Goal: Communication & Community: Answer question/provide support

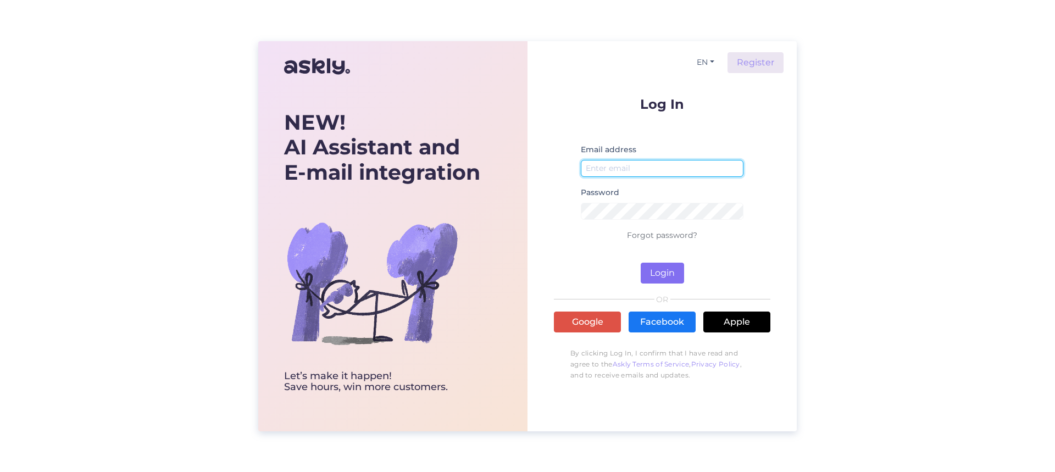
type input "[EMAIL_ADDRESS][DOMAIN_NAME]"
click at [664, 278] on button "Login" at bounding box center [661, 273] width 43 height 21
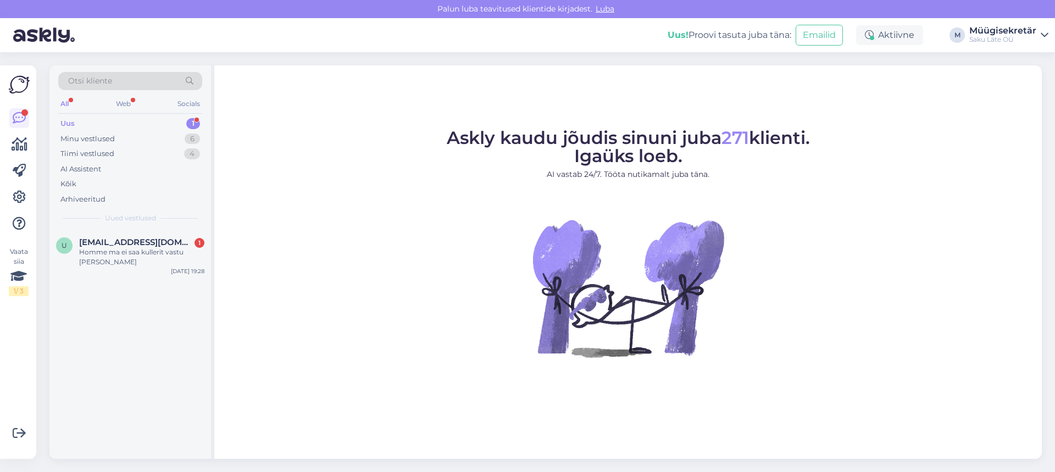
click at [86, 124] on div "Uus 1" at bounding box center [130, 123] width 144 height 15
click at [128, 233] on div "U [EMAIL_ADDRESS][DOMAIN_NAME] 1 Homme ma ei saa kullerit vastu [PERSON_NAME] […" at bounding box center [129, 254] width 161 height 49
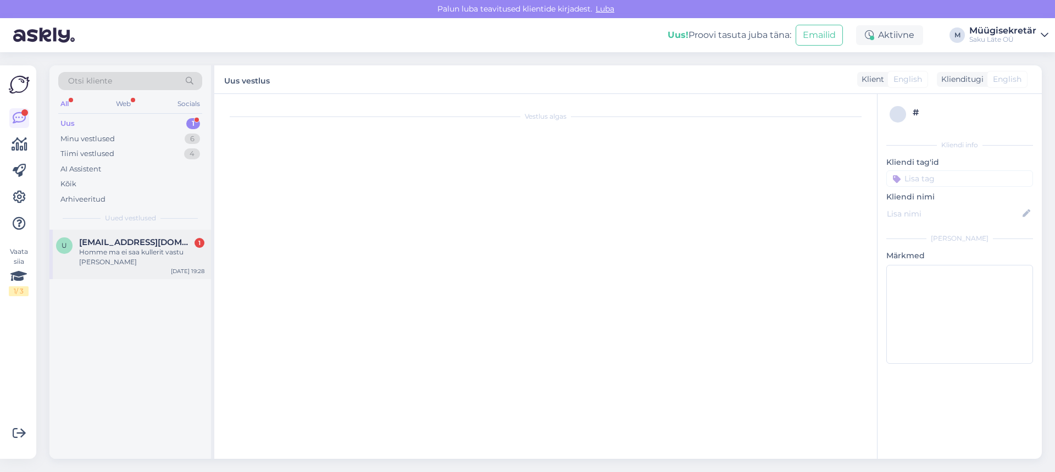
scroll to position [164, 0]
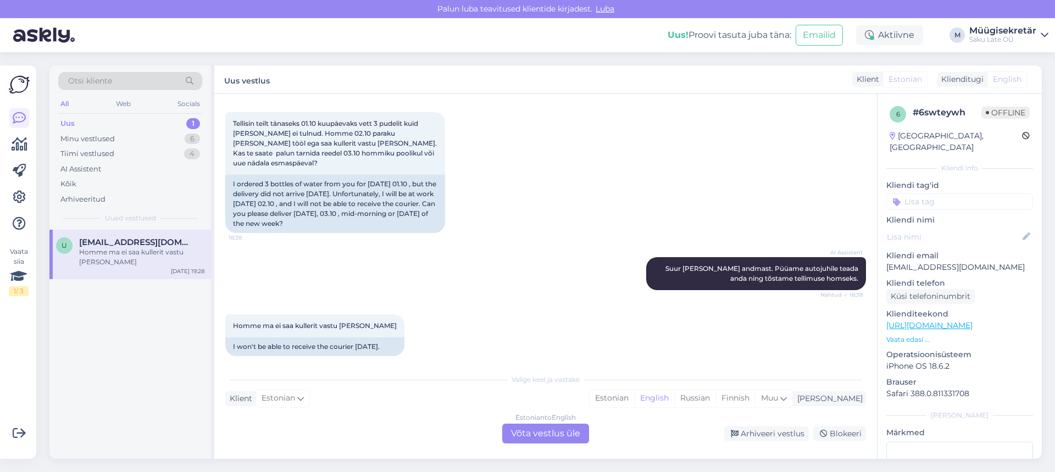
click at [553, 438] on div "Estonian to English Võta vestlus üle" at bounding box center [545, 434] width 87 height 20
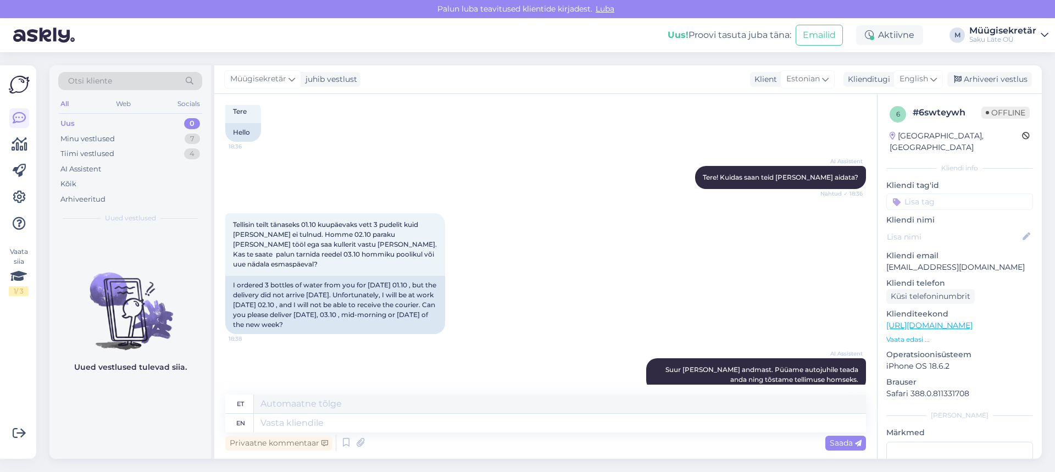
scroll to position [138, 0]
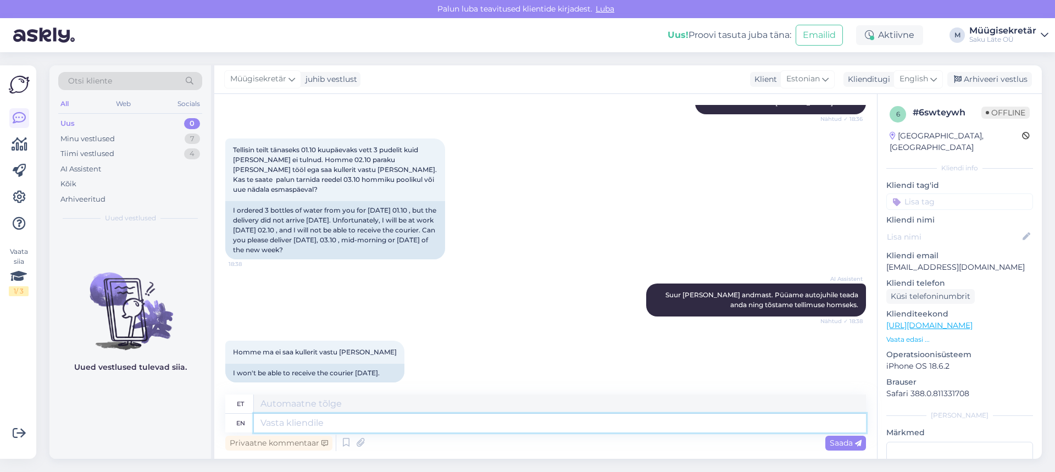
click at [284, 424] on textarea at bounding box center [560, 423] width 612 height 19
type textarea "Tõstsime t"
type textarea "Tõstsime"
type textarea "Tõstsime tellimuse"
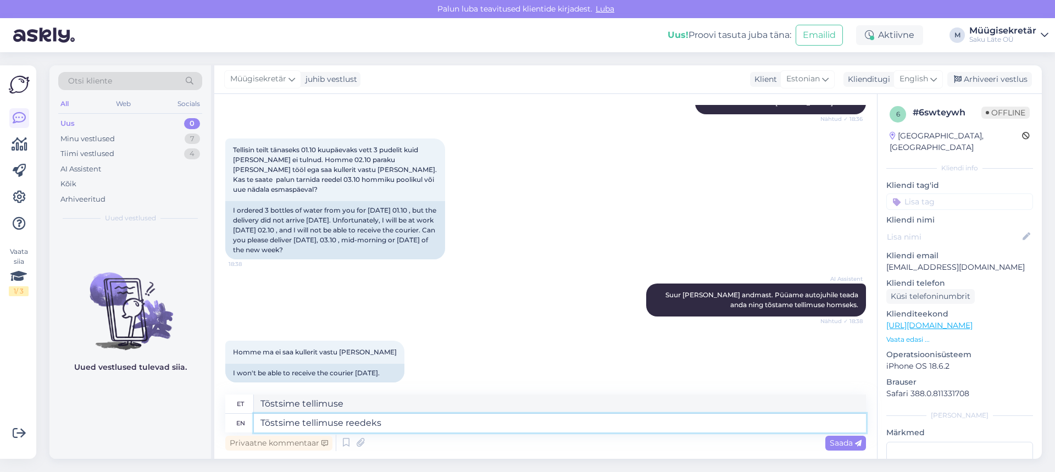
type textarea "Tõstsime tellimuse reedeks"
type textarea "Tõstsime tellimuse reedeks 03.10"
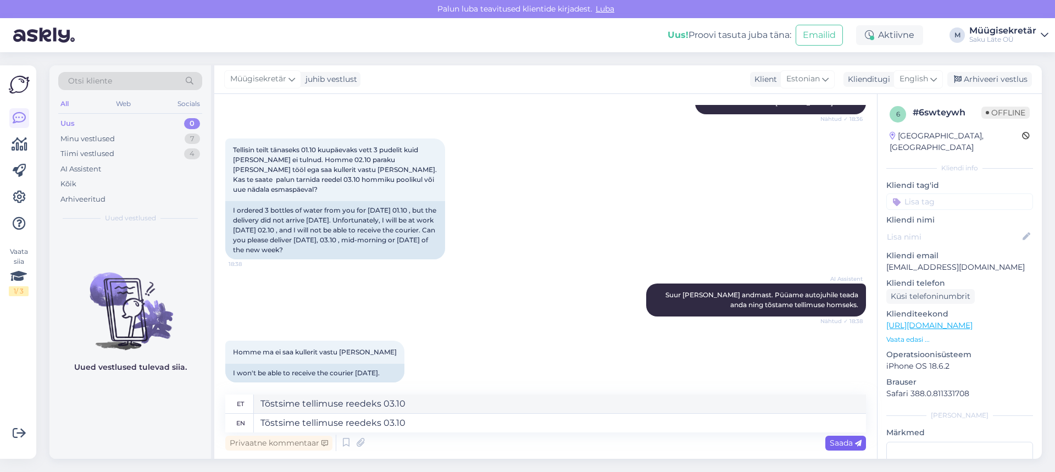
click at [843, 445] on span "Saada" at bounding box center [845, 443] width 32 height 10
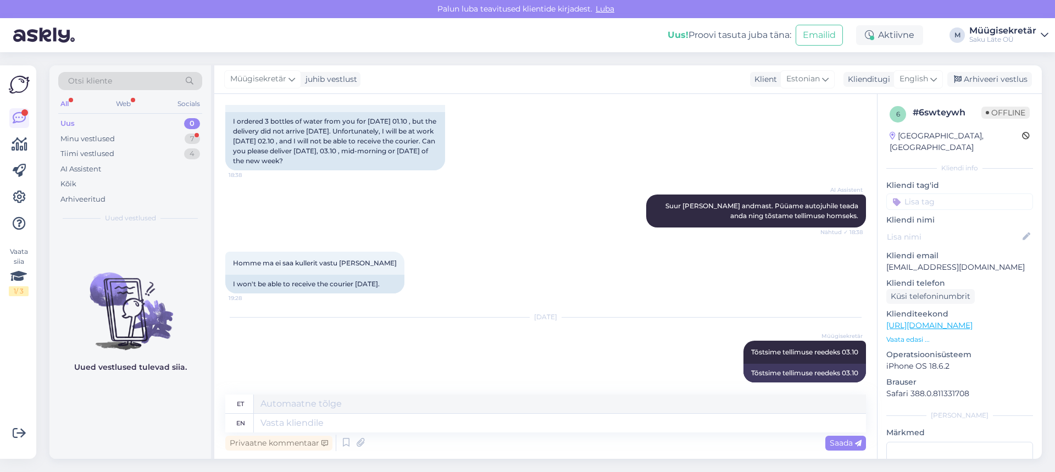
scroll to position [293, 0]
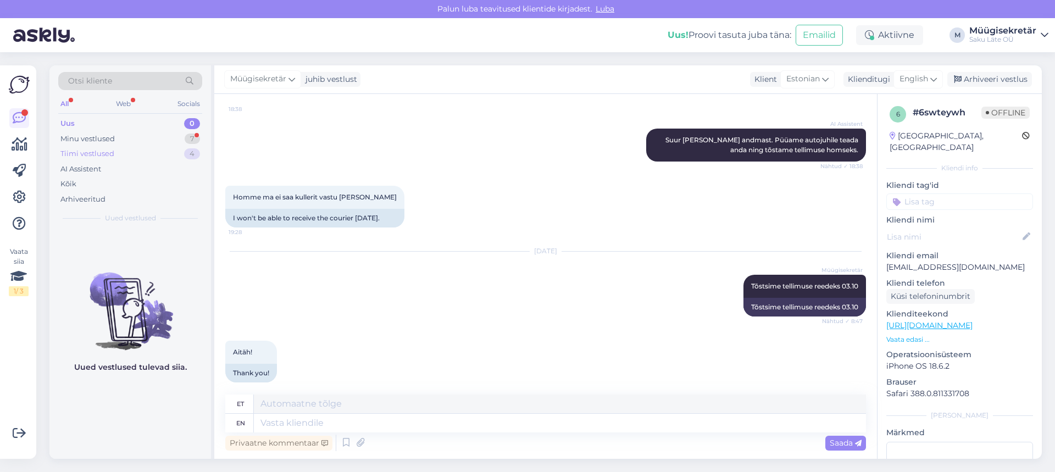
click at [127, 146] on div "Uus 0 Minu vestlused 7 Tiimi vestlused 4 AI Assistent Kõik Arhiveeritud" at bounding box center [130, 161] width 144 height 91
click at [320, 429] on textarea at bounding box center [560, 423] width 612 height 19
click at [148, 137] on div "Minu vestlused 7" at bounding box center [130, 138] width 144 height 15
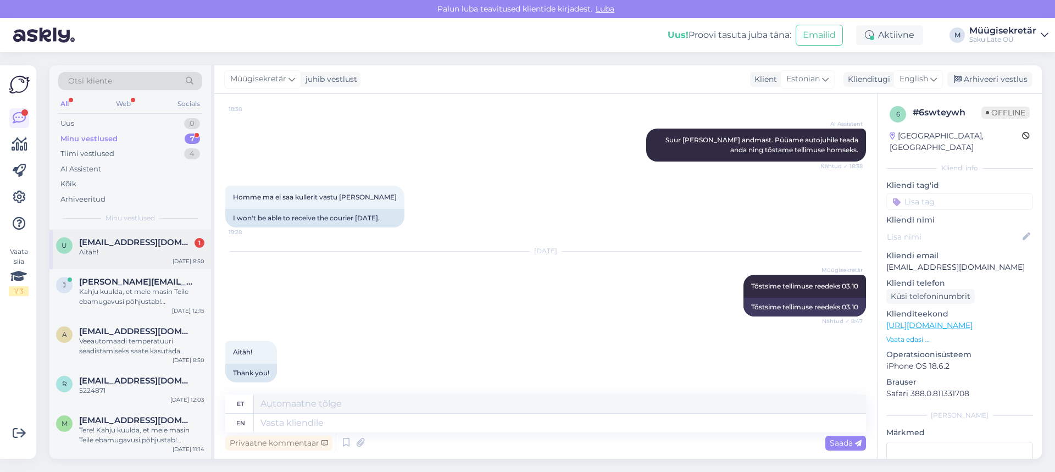
click at [160, 244] on span "[EMAIL_ADDRESS][DOMAIN_NAME]" at bounding box center [136, 242] width 114 height 10
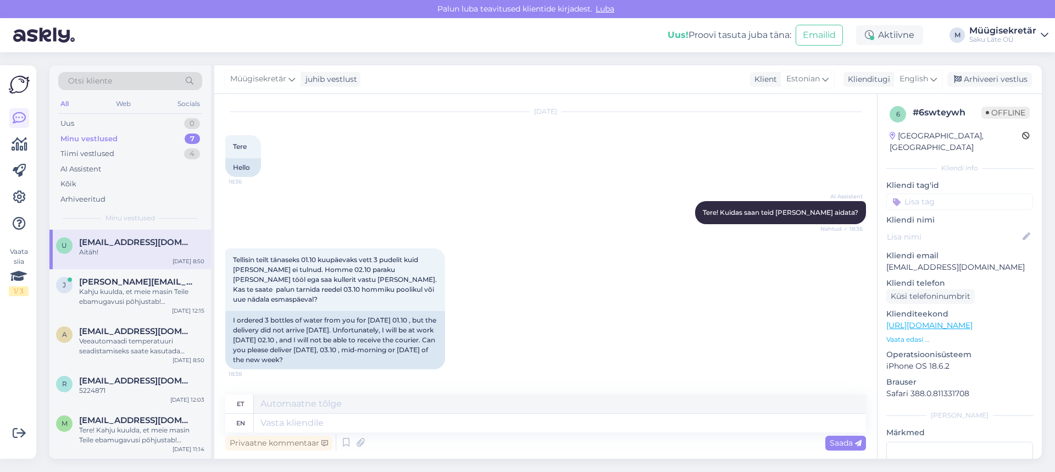
scroll to position [55, 0]
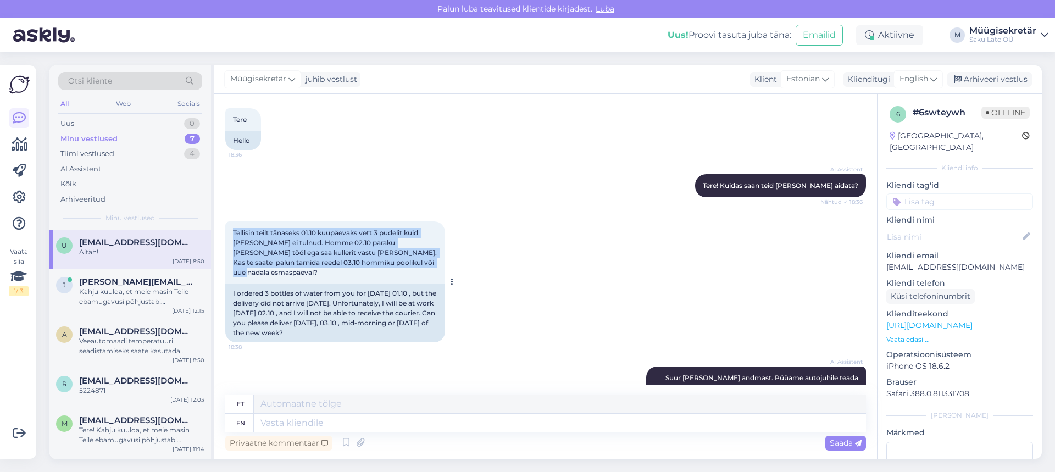
drag, startPoint x: 232, startPoint y: 231, endPoint x: 392, endPoint y: 267, distance: 164.3
click at [392, 267] on div "Tellisin teilt tänaseks 01.10 kuupäevaks vett 3 pudelit kuid [PERSON_NAME] ei t…" at bounding box center [335, 252] width 220 height 63
copy span "Tellisin teilt tänaseks 01.10 kuupäevaks vett 3 pudelit kuid [PERSON_NAME] ei t…"
